Goal: Information Seeking & Learning: Learn about a topic

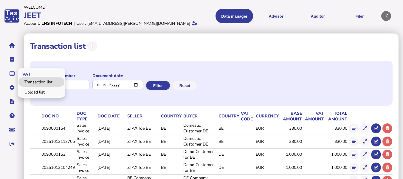
click at [30, 81] on link "Transaction list" at bounding box center [41, 81] width 46 height 9
click at [41, 81] on link "Transaction list" at bounding box center [41, 81] width 46 height 9
click at [33, 81] on link "Transaction list" at bounding box center [41, 81] width 46 height 9
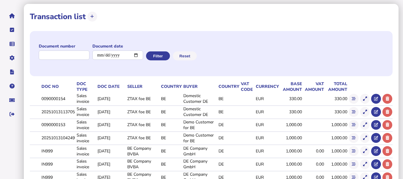
scroll to position [30, 0]
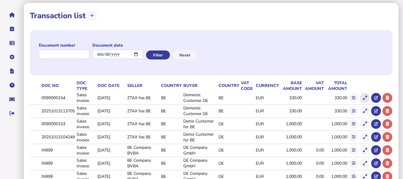
click at [365, 97] on icon at bounding box center [365, 98] width 4 height 4
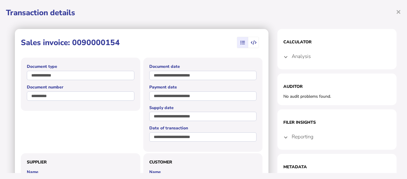
click at [251, 43] on icon "button" at bounding box center [254, 43] width 6 height 0
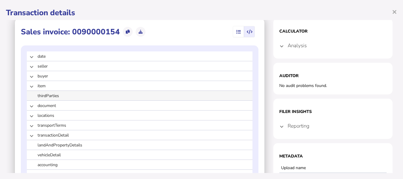
scroll to position [11, 0]
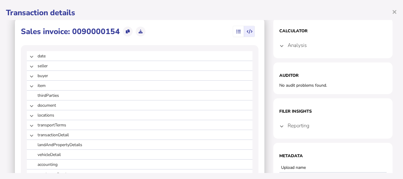
click at [280, 49] on mat-expansion-panel-header "Analysis" at bounding box center [333, 45] width 107 height 14
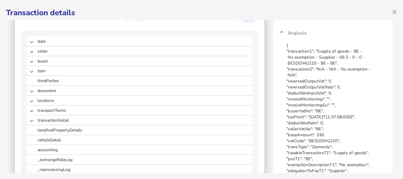
scroll to position [25, 0]
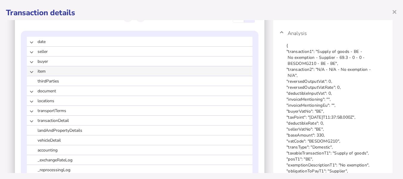
click at [44, 72] on span "item" at bounding box center [90, 71] width 104 height 6
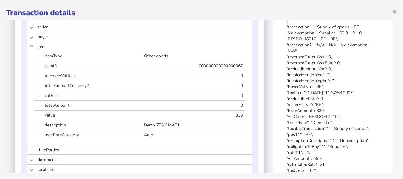
scroll to position [37, 0]
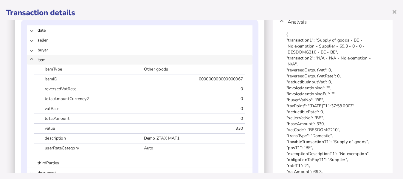
click at [30, 59] on span at bounding box center [31, 60] width 2 height 6
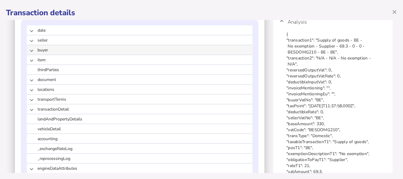
click at [34, 50] on mat-expansion-panel-header "buyer" at bounding box center [140, 50] width 226 height 10
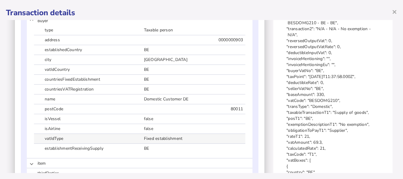
scroll to position [0, 0]
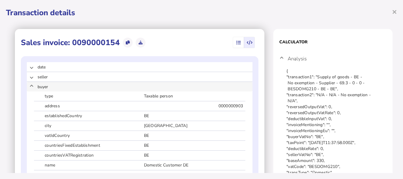
click at [33, 84] on mat-expansion-panel-header "buyer" at bounding box center [140, 87] width 226 height 10
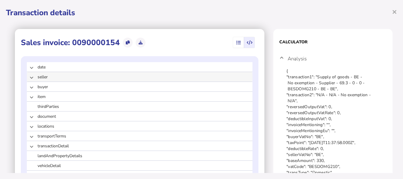
click at [31, 78] on span at bounding box center [31, 77] width 2 height 6
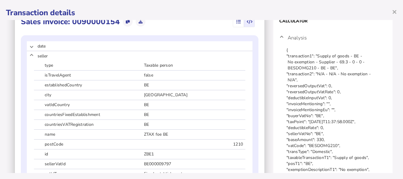
scroll to position [22, 0]
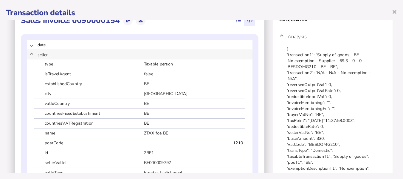
click at [32, 53] on span at bounding box center [31, 55] width 2 height 6
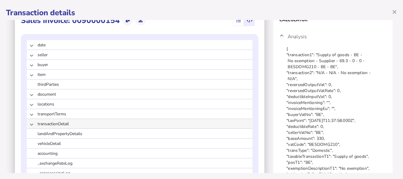
click at [30, 124] on span at bounding box center [31, 124] width 2 height 6
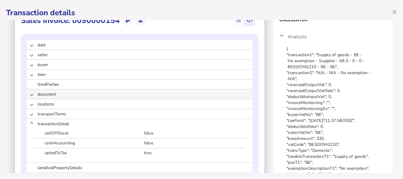
click at [32, 97] on span at bounding box center [31, 94] width 2 height 6
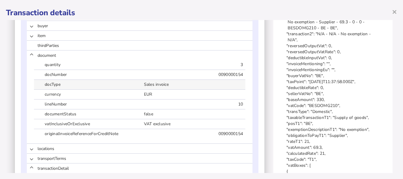
scroll to position [0, 0]
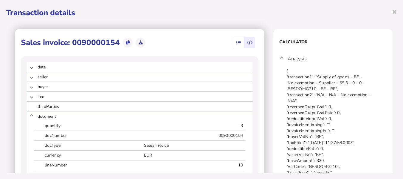
click at [237, 43] on icon "button" at bounding box center [239, 43] width 4 height 0
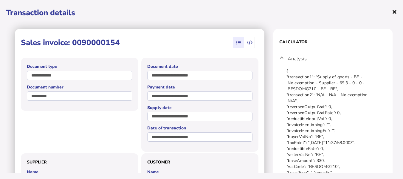
click at [395, 11] on span "×" at bounding box center [394, 11] width 5 height 11
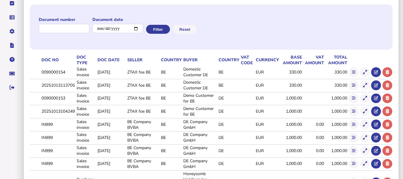
scroll to position [56, 0]
click at [363, 97] on button at bounding box center [365, 98] width 10 height 10
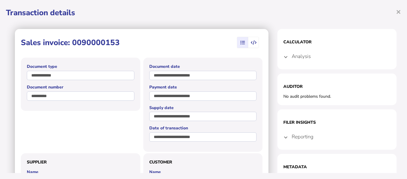
click at [250, 39] on span "button" at bounding box center [253, 42] width 11 height 11
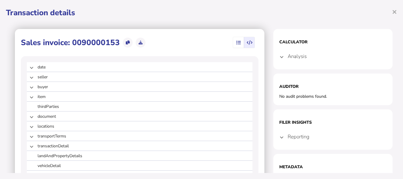
click at [295, 57] on h4 "Analysis" at bounding box center [297, 56] width 19 height 7
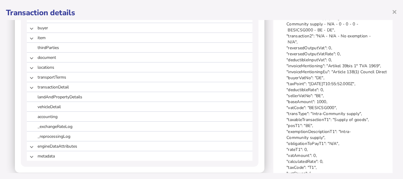
scroll to position [62, 0]
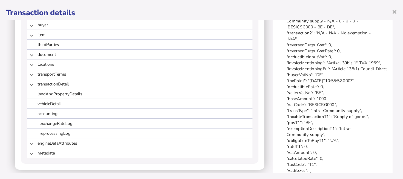
drag, startPoint x: 301, startPoint y: 147, endPoint x: 308, endPoint y: 145, distance: 7.7
click at [308, 145] on div "{ "transaction1": "Supply of goods - BE - Intra-Community supply - N/A - 0 - 0 …" at bounding box center [333, 110] width 93 height 209
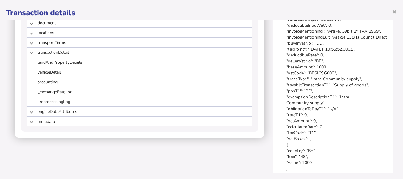
scroll to position [98, 0]
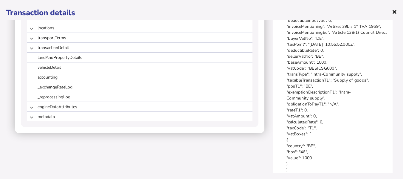
click at [395, 14] on span "×" at bounding box center [394, 11] width 5 height 11
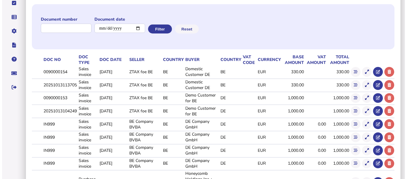
scroll to position [0, 0]
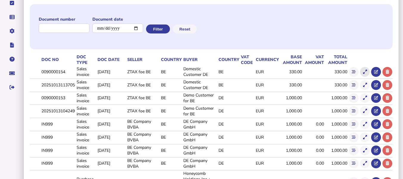
click at [365, 72] on icon at bounding box center [365, 72] width 4 height 4
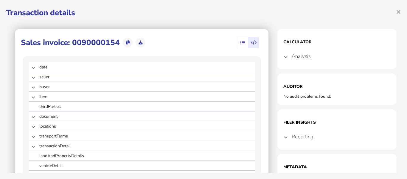
click at [297, 58] on h4 "Analysis" at bounding box center [301, 56] width 19 height 7
